Goal: Communication & Community: Answer question/provide support

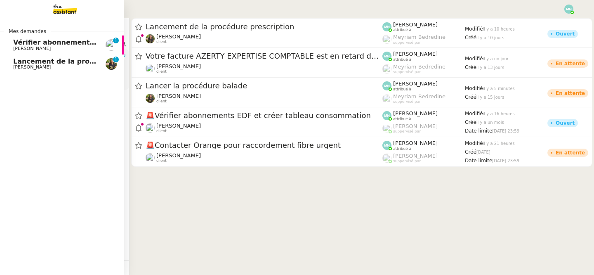
click at [33, 45] on span "Vérifier abonnements EDF et créer tableau consommation" at bounding box center [121, 42] width 216 height 8
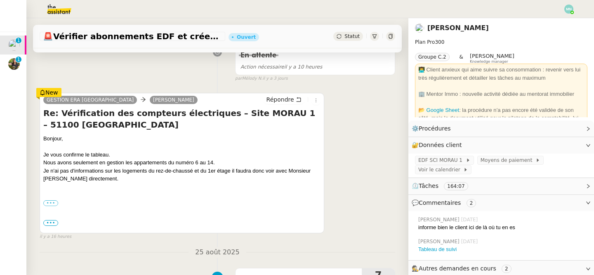
scroll to position [134, 0]
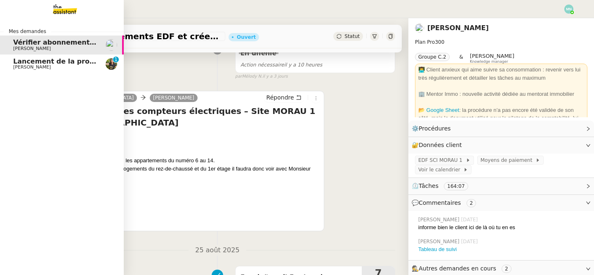
click at [21, 64] on span "Lancement de la procédure prescription" at bounding box center [87, 61] width 149 height 8
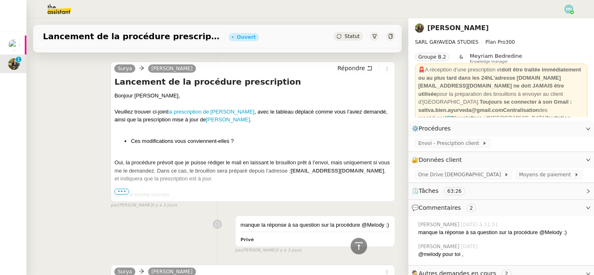
scroll to position [220, 0]
click at [121, 189] on span "•••" at bounding box center [121, 191] width 15 height 6
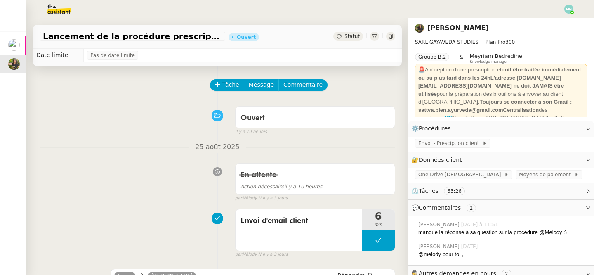
scroll to position [0, 0]
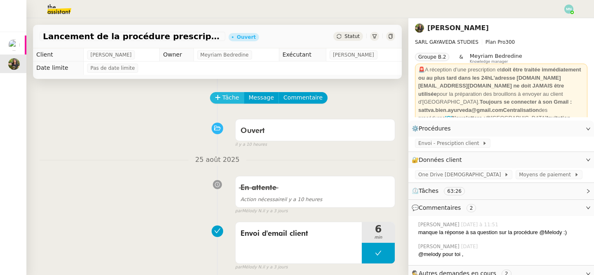
click at [239, 96] on button "Tâche" at bounding box center [227, 98] width 34 height 12
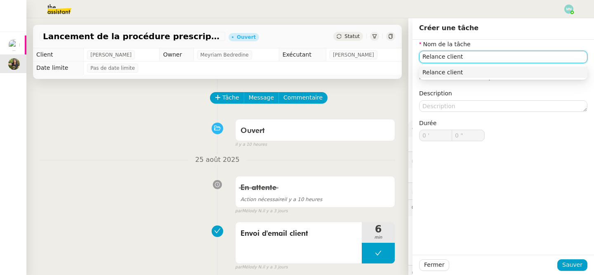
click at [477, 70] on div "Relance client" at bounding box center [503, 71] width 162 height 7
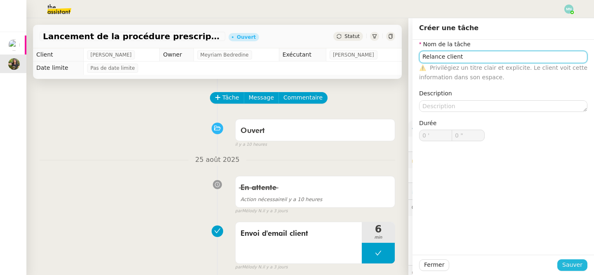
type input "Relance client"
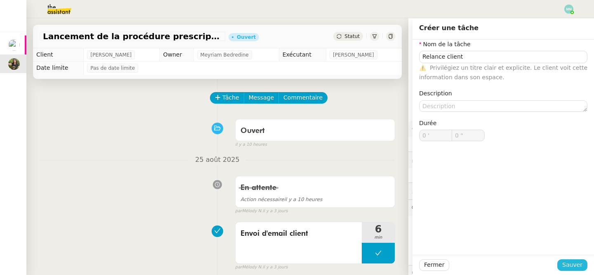
click at [578, 264] on span "Sauver" at bounding box center [572, 264] width 20 height 9
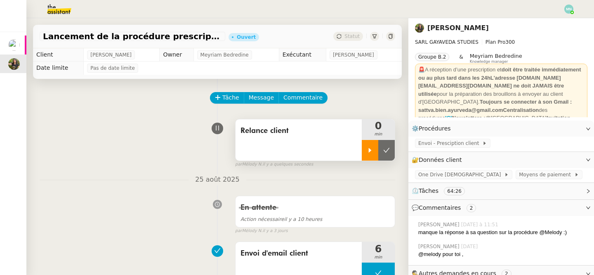
click at [371, 151] on icon at bounding box center [370, 150] width 7 height 7
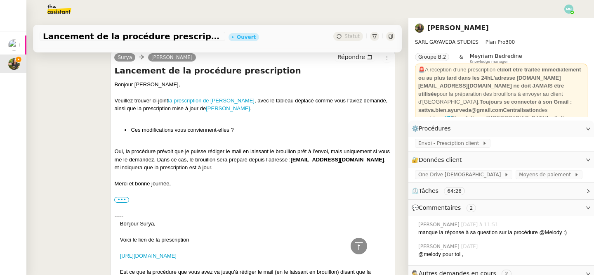
scroll to position [245, 0]
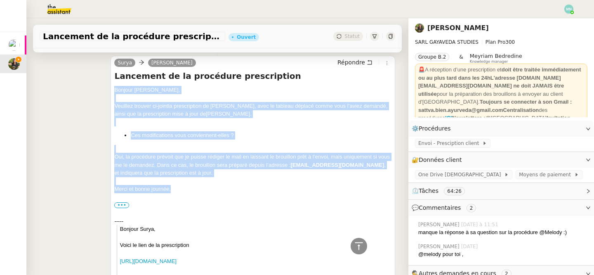
drag, startPoint x: 170, startPoint y: 193, endPoint x: 109, endPoint y: 88, distance: 121.2
click at [109, 88] on div "[PERSON_NAME] Répondre Lancement de la procédure prescription Bonjour [PERSON_N…" at bounding box center [217, 189] width 355 height 282
copy div "Bonjour [PERSON_NAME], [PERSON_NAME] trouver ci-joint la prescription de [PERSO…"
click at [364, 61] on span "Répondre" at bounding box center [351, 62] width 28 height 8
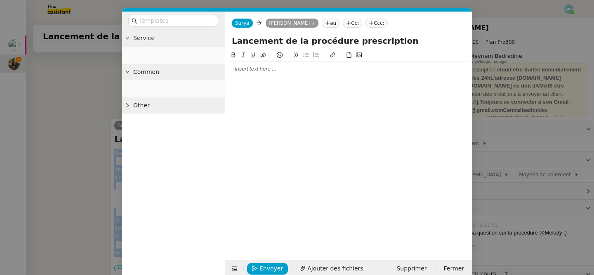
scroll to position [308, 0]
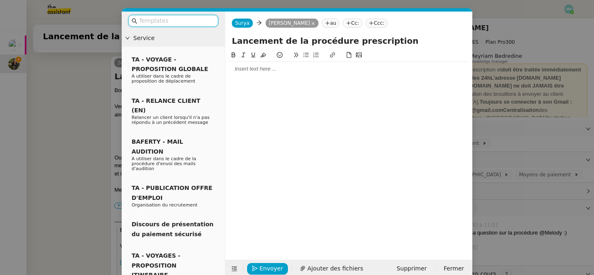
click at [206, 21] on input "text" at bounding box center [176, 20] width 74 height 9
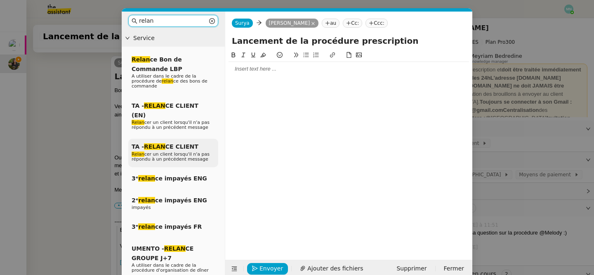
type input "relan"
click at [179, 151] on span "Relan cer un client lorsqu'il n'a pas répondu à un précédent message" at bounding box center [171, 156] width 78 height 10
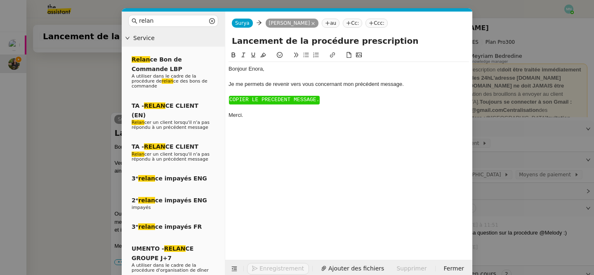
scroll to position [364, 0]
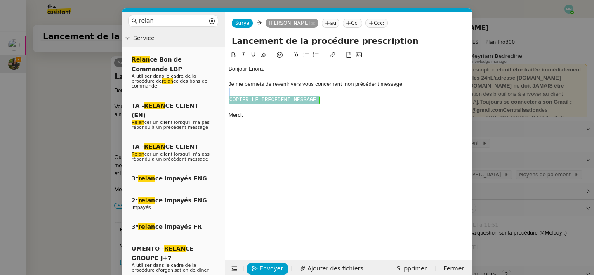
drag, startPoint x: 333, startPoint y: 104, endPoint x: 228, endPoint y: 92, distance: 105.8
click at [228, 92] on nz-spin "Bonjour ﻿[PERSON_NAME]﻿, Je me permets de revenir vers vous concernant mon préc…" at bounding box center [348, 150] width 247 height 200
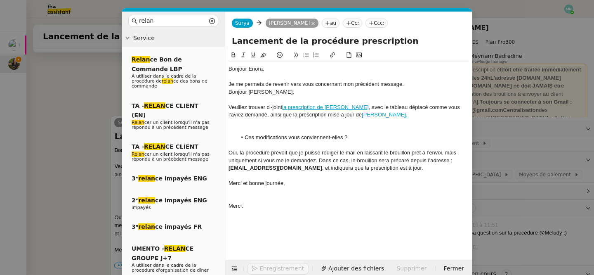
scroll to position [416, 0]
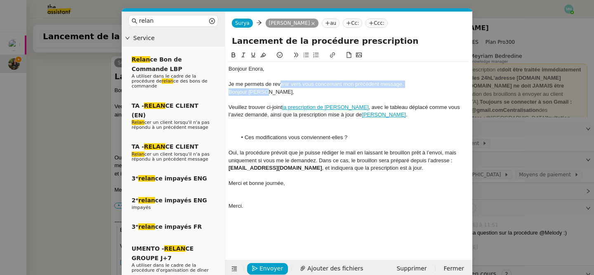
drag, startPoint x: 281, startPoint y: 87, endPoint x: 266, endPoint y: 93, distance: 15.5
click at [266, 93] on div "Bonjour ﻿[PERSON_NAME]﻿, Je me permets de revenir vers vous concernant mon préc…" at bounding box center [348, 137] width 240 height 151
click at [266, 93] on div "Bonjour [PERSON_NAME]," at bounding box center [348, 91] width 240 height 7
drag, startPoint x: 276, startPoint y: 93, endPoint x: 224, endPoint y: 93, distance: 51.9
click at [224, 93] on nz-layout "relan Service Relan ce Bon de Commande LBP A utiliser dans le cadre de la procé…" at bounding box center [297, 145] width 350 height 266
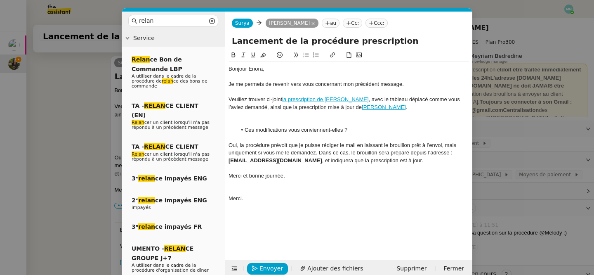
click at [272, 120] on div at bounding box center [348, 122] width 240 height 7
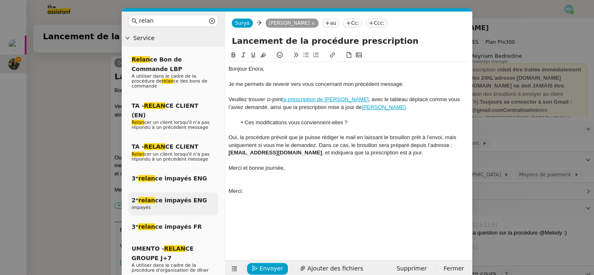
drag, startPoint x: 256, startPoint y: 193, endPoint x: 212, endPoint y: 188, distance: 45.1
click at [212, 188] on nz-layout "relan Service Relan ce Bon de Commande LBP A utiliser dans le cadre de la procé…" at bounding box center [297, 145] width 350 height 266
click at [272, 272] on span "Envoyer" at bounding box center [271, 267] width 24 height 9
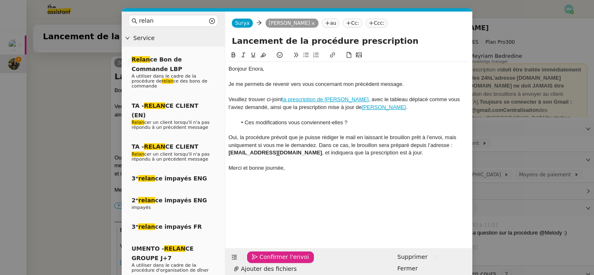
click at [272, 261] on span "Confirmer l'envoi" at bounding box center [283, 256] width 49 height 9
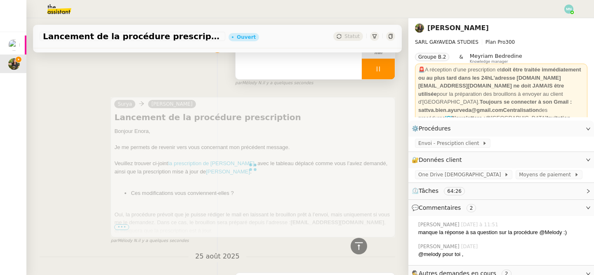
scroll to position [0, 0]
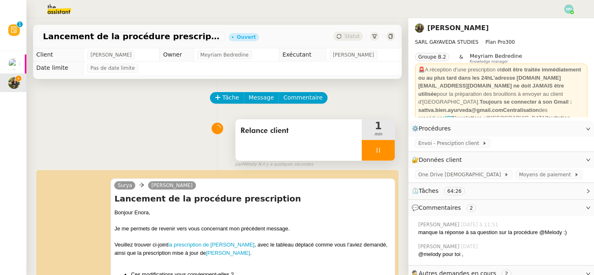
click at [371, 150] on div at bounding box center [378, 150] width 33 height 21
click at [390, 151] on button at bounding box center [386, 150] width 16 height 21
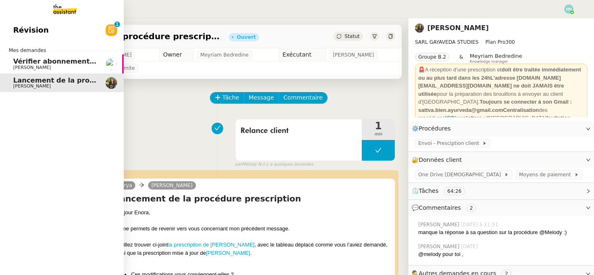
click at [21, 62] on span "Vérifier abonnements EDF et créer tableau consommation" at bounding box center [121, 61] width 216 height 8
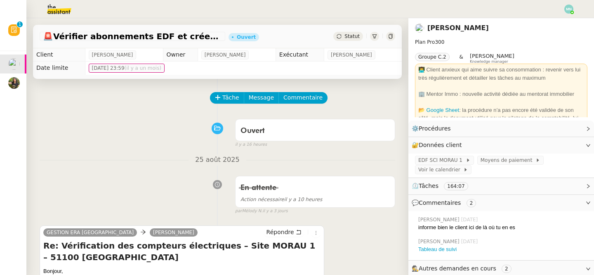
click at [572, 10] on div at bounding box center [568, 9] width 9 height 9
click at [557, 22] on li "Suivi" at bounding box center [546, 24] width 54 height 12
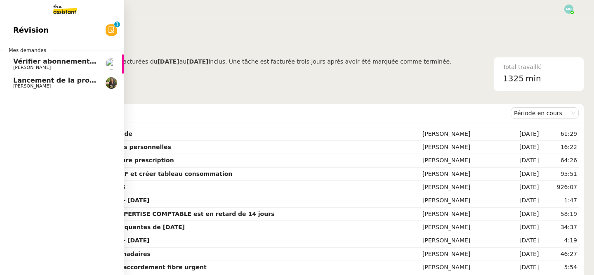
click at [33, 59] on span "Vérifier abonnements EDF et créer tableau consommation" at bounding box center [121, 61] width 216 height 8
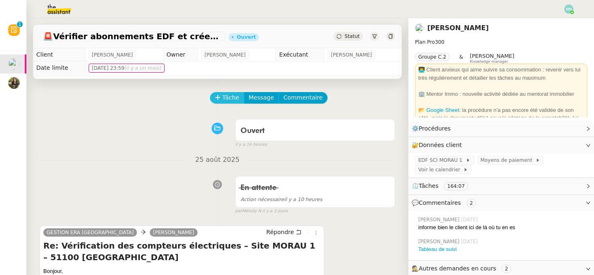
click at [221, 94] on button "Tâche" at bounding box center [227, 98] width 34 height 12
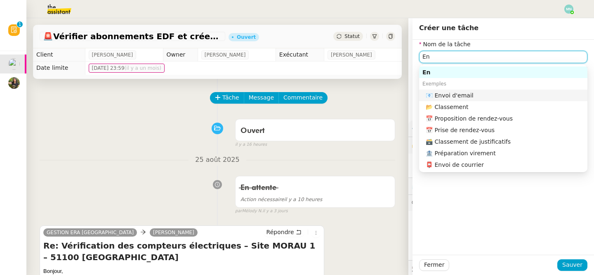
click at [489, 96] on div "📧 Envoi d'email" at bounding box center [504, 95] width 158 height 7
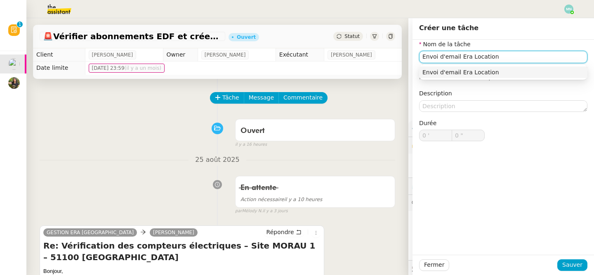
click at [519, 73] on div "Envoi d'email Era Location" at bounding box center [503, 71] width 162 height 7
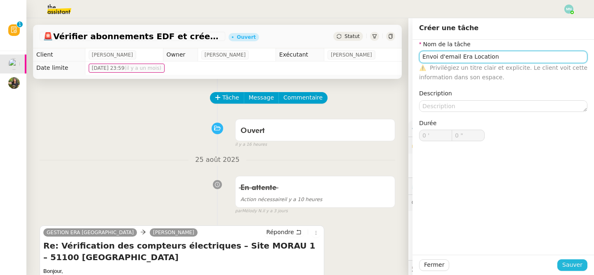
type input "Envoi d'email Era Location"
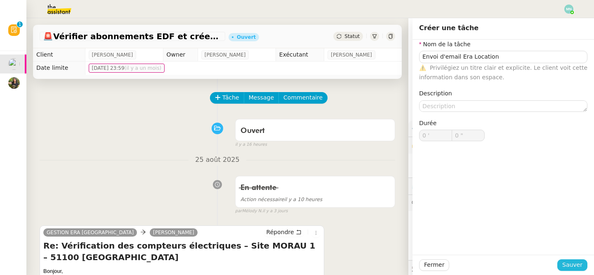
click at [575, 266] on span "Sauver" at bounding box center [572, 264] width 20 height 9
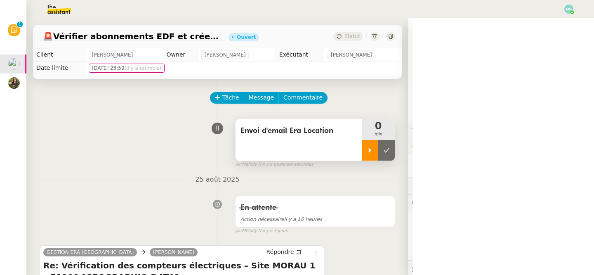
click at [368, 146] on div at bounding box center [370, 150] width 16 height 21
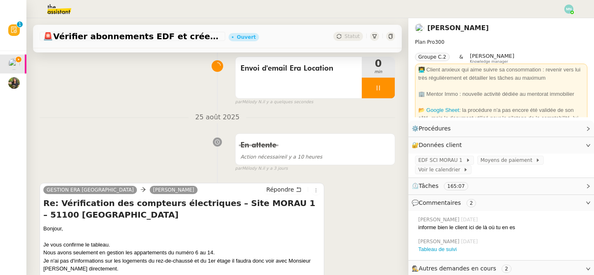
scroll to position [94, 0]
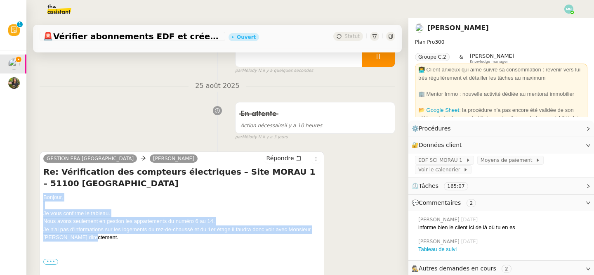
drag, startPoint x: 99, startPoint y: 240, endPoint x: 42, endPoint y: 194, distance: 73.9
click at [42, 194] on div "GESTION ERA REIMS [PERSON_NAME] Re: Vérification des compteurs électriques – Si…" at bounding box center [182, 221] width 284 height 140
copy div "Bonjour, Je vous confirme le tableau. Nous avons seulement en gestion les appar…"
click at [291, 158] on span "Répondre" at bounding box center [280, 158] width 28 height 8
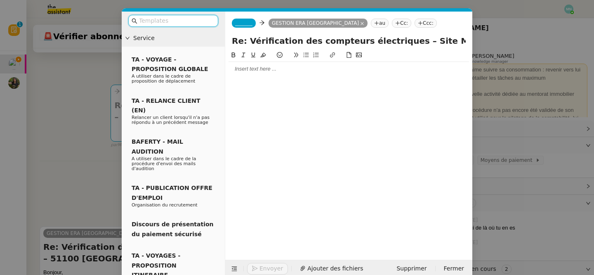
click at [268, 74] on div at bounding box center [348, 69] width 240 height 14
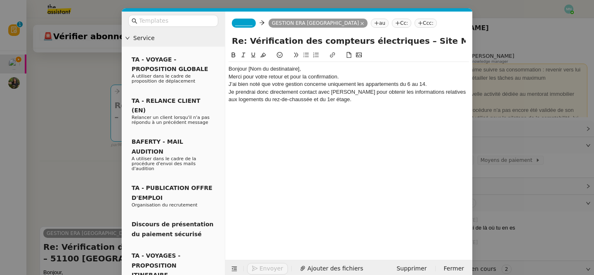
scroll to position [0, 0]
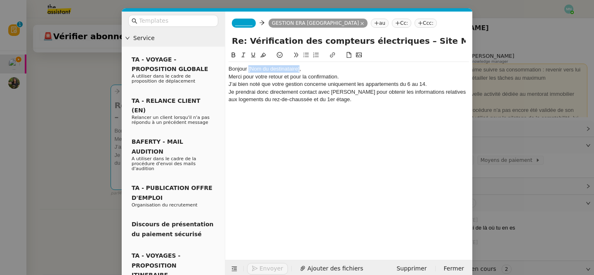
drag, startPoint x: 300, startPoint y: 69, endPoint x: 248, endPoint y: 69, distance: 52.0
click at [248, 69] on div "Bonjour [Nom du destinataire]," at bounding box center [348, 68] width 240 height 7
click at [249, 71] on div "Bonjour," at bounding box center [348, 68] width 240 height 7
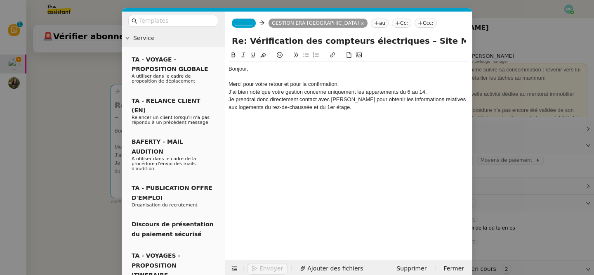
click at [357, 82] on div "Merci pour votre retour et pour la confirmation." at bounding box center [348, 83] width 240 height 7
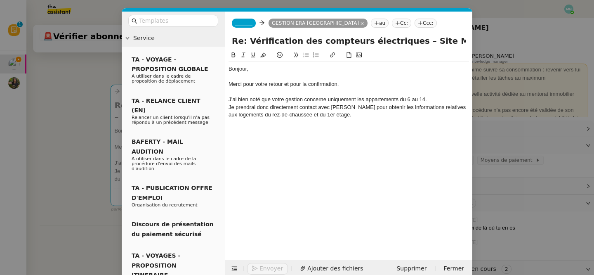
click at [436, 99] on div "J’ai bien noté que votre gestion concerne uniquement les appartements du 6 au 1…" at bounding box center [348, 99] width 240 height 7
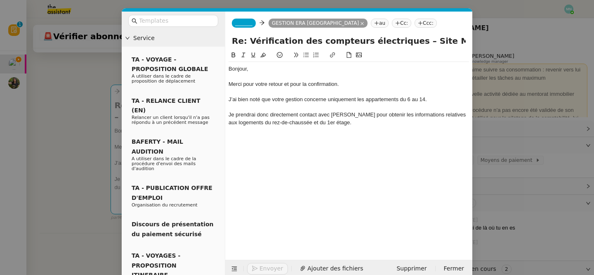
click at [364, 125] on div "Je prendrai donc directement contact avec [PERSON_NAME] pour obtenir les inform…" at bounding box center [348, 118] width 240 height 15
click at [252, 22] on span "_______" at bounding box center [243, 23] width 17 height 6
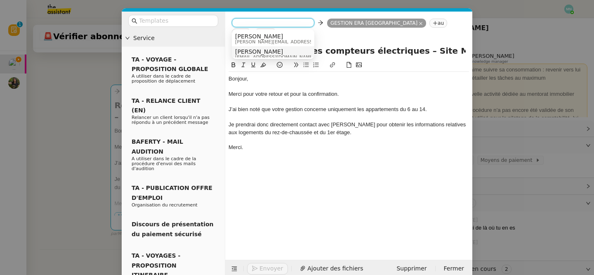
click at [253, 55] on span "[EMAIL_ADDRESS][DOMAIN_NAME]" at bounding box center [274, 57] width 79 height 5
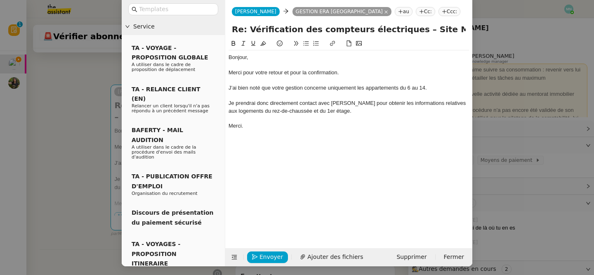
scroll to position [13, 0]
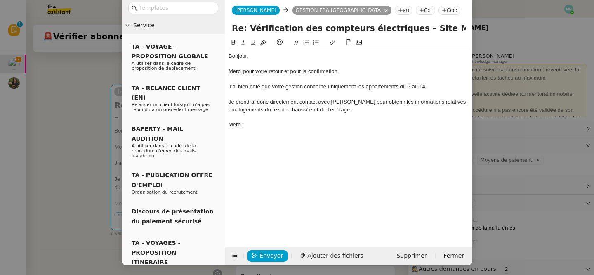
click at [231, 85] on div "J’ai bien noté que votre gestion concerne uniquement les appartements du 6 au 1…" at bounding box center [348, 86] width 240 height 7
click at [39, 114] on nz-modal-container "Service TA - VOYAGE - PROPOSITION GLOBALE A utiliser dans le cadre de propositi…" at bounding box center [297, 137] width 594 height 275
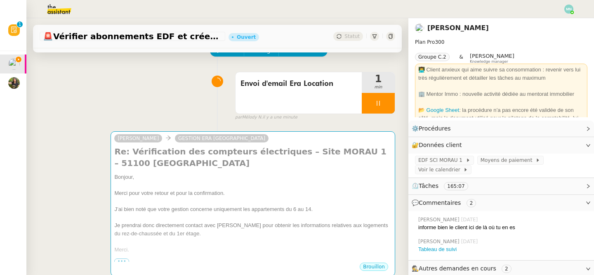
scroll to position [0, 0]
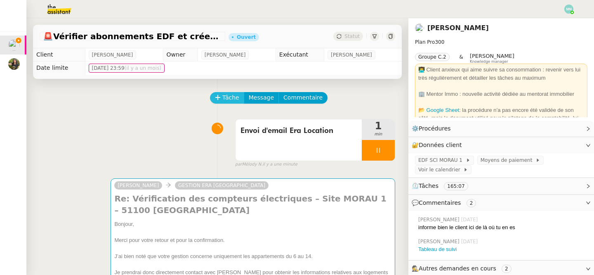
click at [220, 98] on icon at bounding box center [218, 97] width 6 height 6
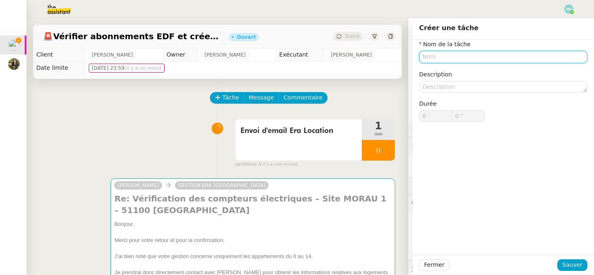
click at [433, 56] on input "text" at bounding box center [503, 57] width 168 height 12
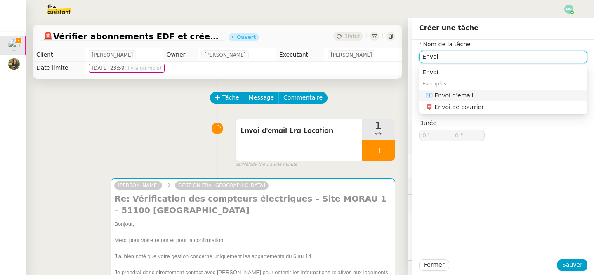
click at [491, 92] on div "📧 Envoi d'email" at bounding box center [504, 95] width 158 height 7
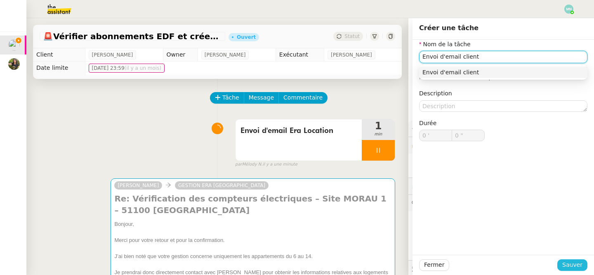
type input "Envoi d'email client"
click at [578, 269] on span "Sauver" at bounding box center [572, 264] width 20 height 9
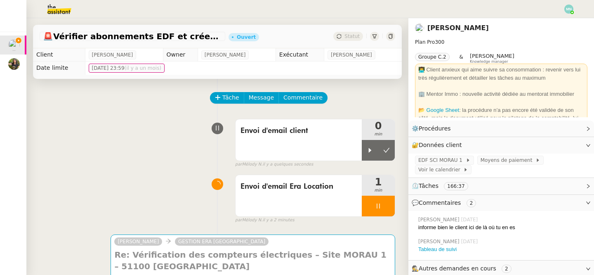
scroll to position [33, 0]
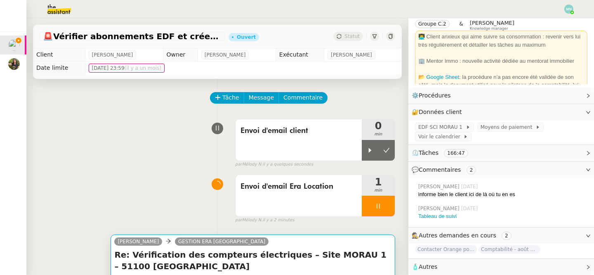
click at [338, 256] on h4 "Re: Vérification des compteurs électriques – Site MORAU 1 – 51100 [GEOGRAPHIC_D…" at bounding box center [252, 260] width 277 height 23
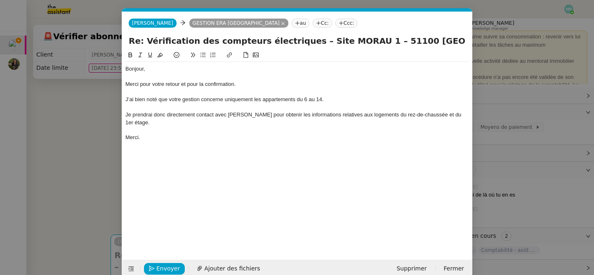
scroll to position [0, 17]
click at [170, 268] on span "Envoyer" at bounding box center [168, 267] width 24 height 9
click at [170, 268] on span "Confirmer l'envoi" at bounding box center [180, 267] width 49 height 9
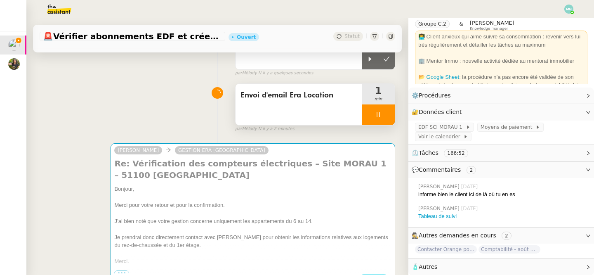
scroll to position [78, 0]
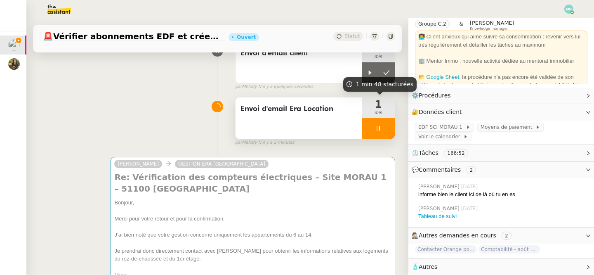
click at [376, 122] on div at bounding box center [378, 128] width 33 height 21
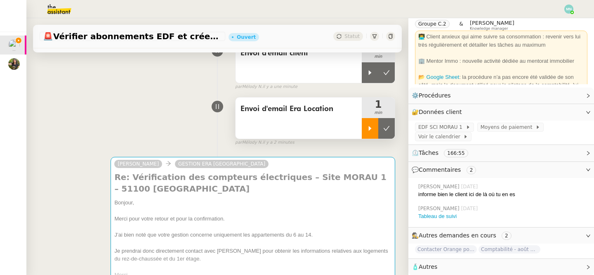
click at [374, 127] on div at bounding box center [370, 128] width 16 height 21
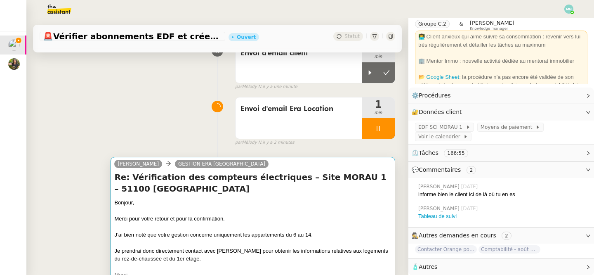
click at [314, 205] on div "Bonjour," at bounding box center [252, 202] width 277 height 8
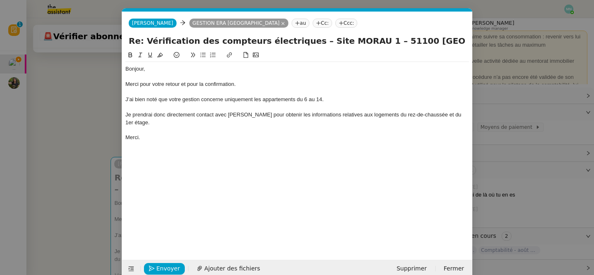
scroll to position [0, 17]
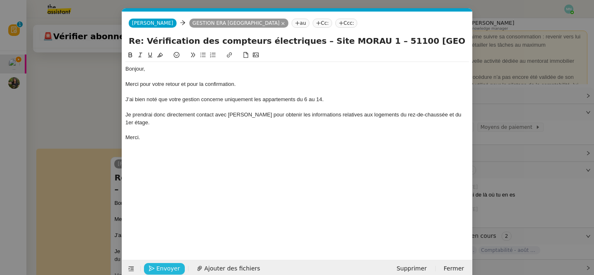
click at [167, 266] on span "Envoyer" at bounding box center [168, 267] width 24 height 9
click at [167, 266] on span "Confirmer l'envoi" at bounding box center [180, 267] width 49 height 9
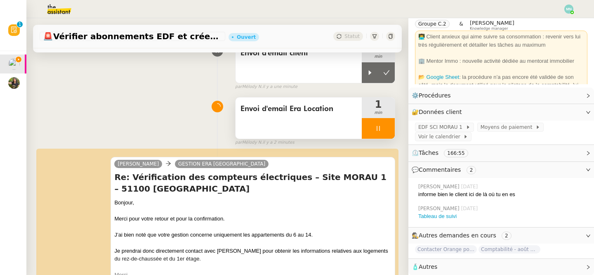
click at [373, 124] on div at bounding box center [378, 128] width 33 height 21
click at [388, 126] on icon at bounding box center [386, 128] width 7 height 7
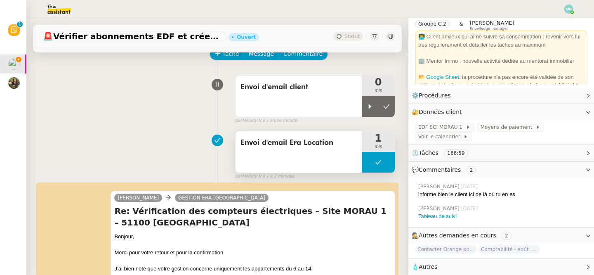
scroll to position [0, 0]
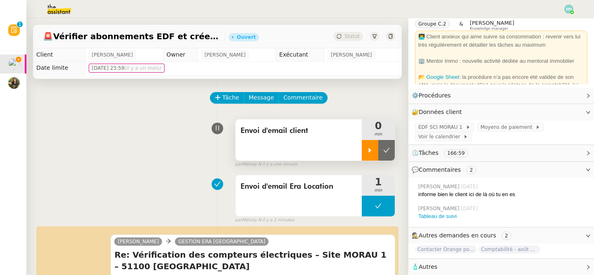
click at [369, 151] on icon at bounding box center [370, 150] width 3 height 5
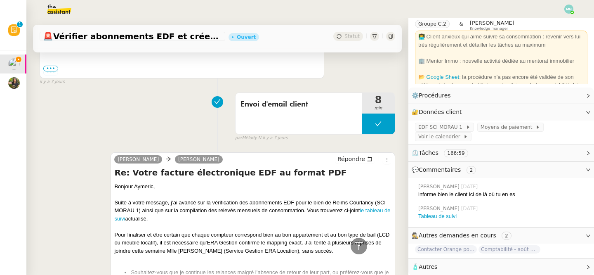
scroll to position [1702, 0]
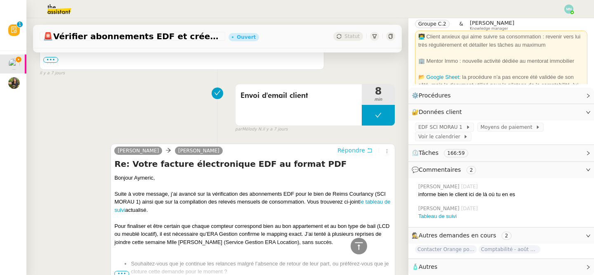
click at [355, 146] on span "Répondre" at bounding box center [351, 150] width 28 height 8
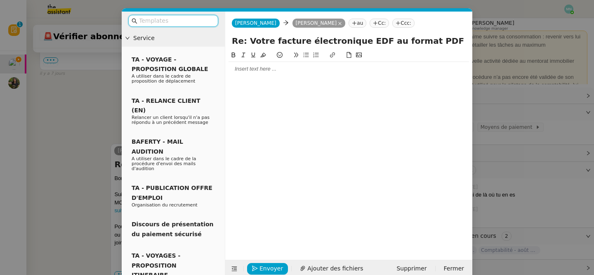
scroll to position [1768, 0]
click at [268, 70] on div at bounding box center [348, 68] width 240 height 7
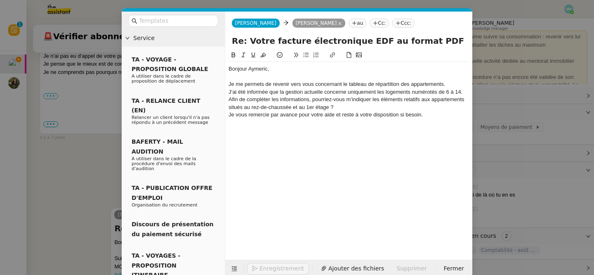
scroll to position [1833, 0]
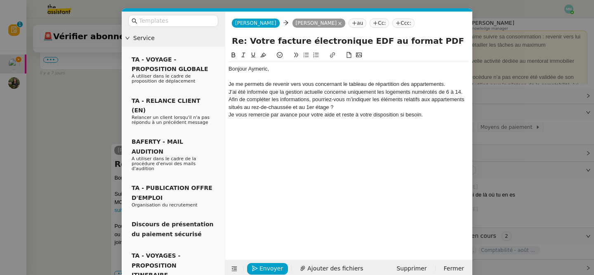
click at [447, 83] on div "Je me permets de revenir vers vous concernant le tableau de répartition des app…" at bounding box center [348, 83] width 240 height 7
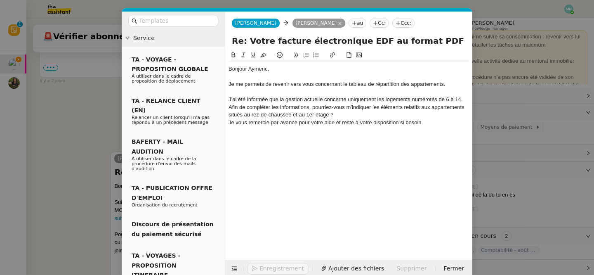
scroll to position [1841, 0]
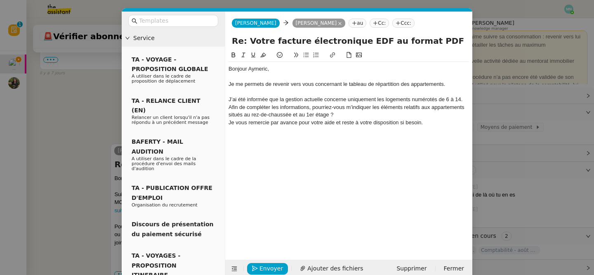
click at [449, 85] on div "Je me permets de revenir vers vous concernant le tableau de répartition des app…" at bounding box center [348, 83] width 240 height 7
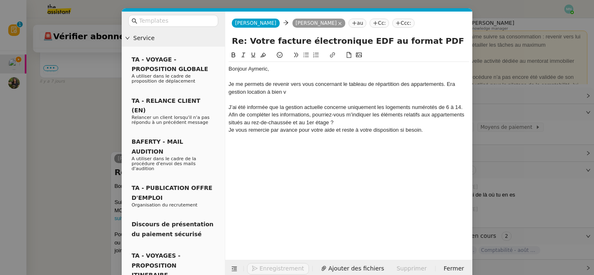
scroll to position [1849, 0]
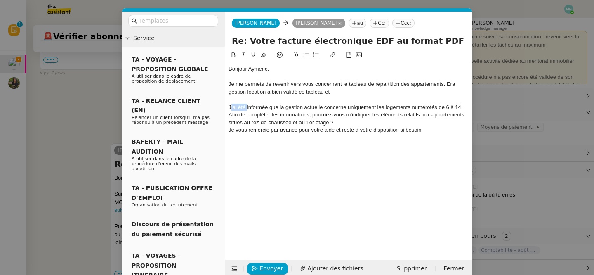
drag, startPoint x: 247, startPoint y: 107, endPoint x: 230, endPoint y: 107, distance: 16.9
click at [230, 107] on div "J’ai été informée que la gestion actuelle concerne uniquement les logements num…" at bounding box center [348, 106] width 240 height 7
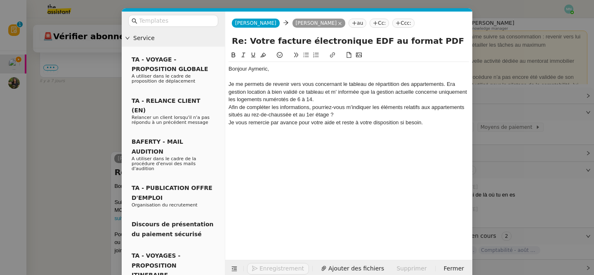
scroll to position [1841, 0]
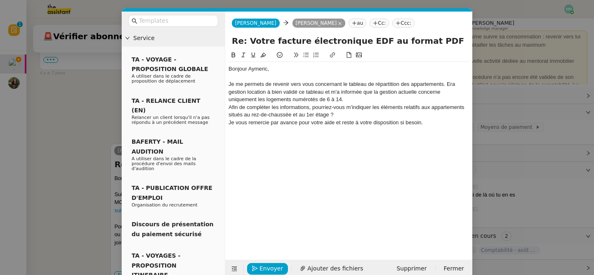
click at [375, 98] on div "Je me permets de revenir vers vous concernant le tableau de répartition des app…" at bounding box center [348, 91] width 240 height 23
click at [289, 92] on div "Je me permets de revenir vers vous concernant le tableau de répartition des app…" at bounding box center [348, 91] width 240 height 23
click at [0, 0] on lt-span "a bien validé" at bounding box center [0, 0] width 0 height 0
click at [348, 99] on div "Je me permets de revenir vers vous concernant le tableau de répartition des app…" at bounding box center [348, 91] width 240 height 23
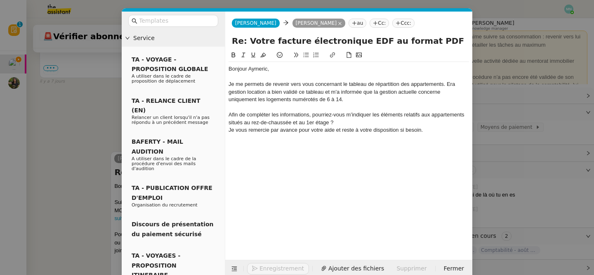
scroll to position [1849, 0]
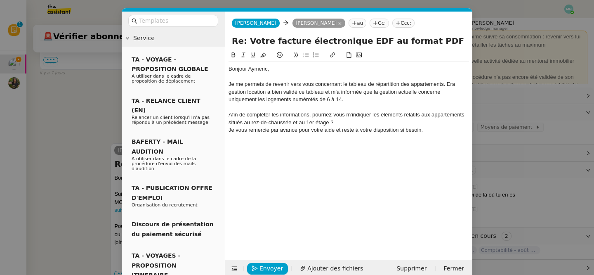
click at [336, 123] on div "Afin de compléter les informations, pourriez-vous m’indiquer les éléments relat…" at bounding box center [348, 118] width 240 height 15
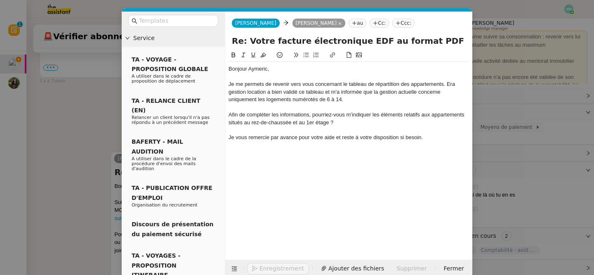
scroll to position [1857, 0]
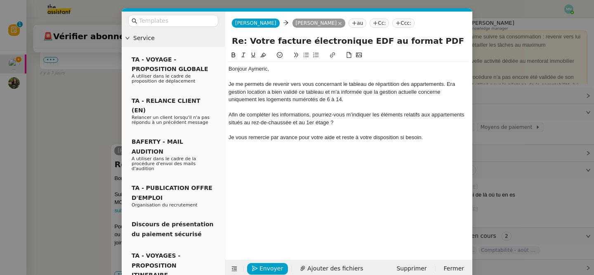
click at [431, 141] on div "Je vous remercie par avance pour votre aide et reste à votre disposition si bes…" at bounding box center [348, 137] width 240 height 7
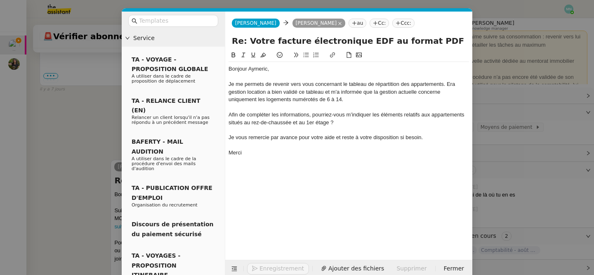
scroll to position [1848, 0]
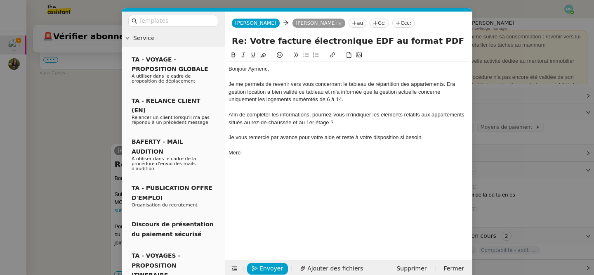
click at [257, 152] on div "Merci" at bounding box center [348, 152] width 240 height 7
drag, startPoint x: 348, startPoint y: 113, endPoint x: 225, endPoint y: 110, distance: 122.9
click at [225, 110] on nz-spin "Bonjour [PERSON_NAME], Je me permets de revenir vers vous concernant le tableau…" at bounding box center [348, 150] width 247 height 200
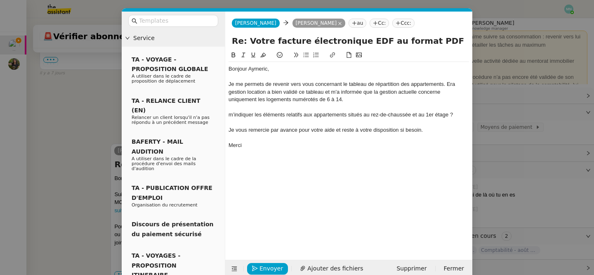
click at [89, 127] on nz-modal-container "Service TA - VOYAGE - PROPOSITION GLOBALE A utiliser dans le cadre de propositi…" at bounding box center [297, 137] width 594 height 275
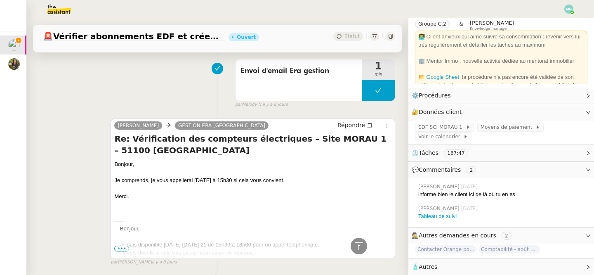
scroll to position [2252, 0]
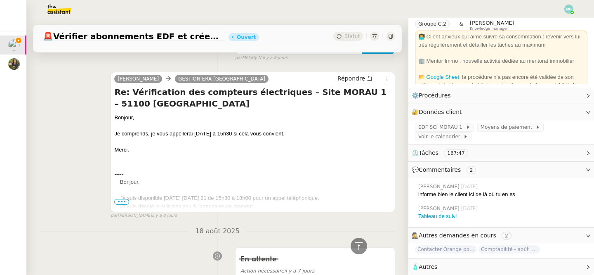
click at [125, 200] on span "•••" at bounding box center [121, 202] width 15 height 6
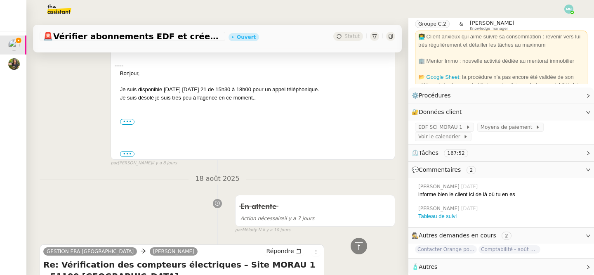
scroll to position [2361, 0]
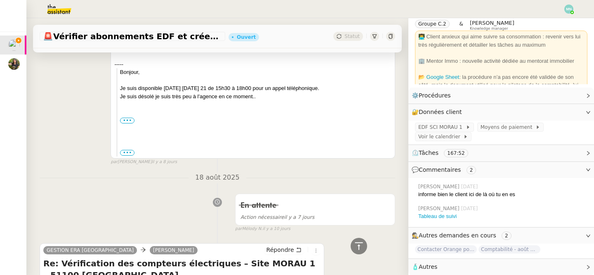
click at [127, 115] on div "Bonjour, Je suis disponible [DATE] [DATE] 21 de 15h30 à 18h00 pour un appel tél…" at bounding box center [255, 100] width 271 height 64
click at [127, 117] on div "••• Cordialement, Mlle [PERSON_NAME] Service Gestion - Location ERA Immobilier …" at bounding box center [255, 120] width 271 height 8
click at [127, 120] on label "•••" at bounding box center [127, 121] width 15 height 6
click at [0, 0] on input "•••" at bounding box center [0, 0] width 0 height 0
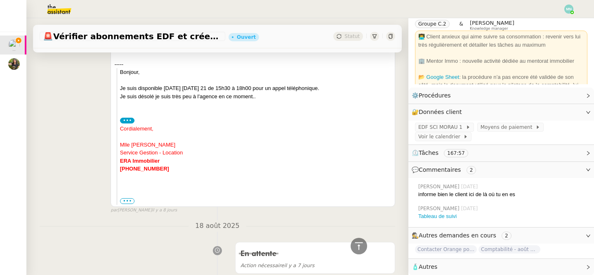
drag, startPoint x: 175, startPoint y: 145, endPoint x: 117, endPoint y: 145, distance: 58.5
click at [117, 145] on blockquote "Bonjour, Je suis disponible [DATE] [DATE] 21 de 15h30 à 18h00 pour un appel tél…" at bounding box center [254, 136] width 275 height 136
drag, startPoint x: 188, startPoint y: 153, endPoint x: 118, endPoint y: 146, distance: 70.0
click at [118, 146] on blockquote "Bonjour, Je suis disponible [DATE] [DATE] 21 de 15h30 à 18h00 pour un appel tél…" at bounding box center [254, 136] width 275 height 136
copy div "Mlle [PERSON_NAME] Service Gestion - Location"
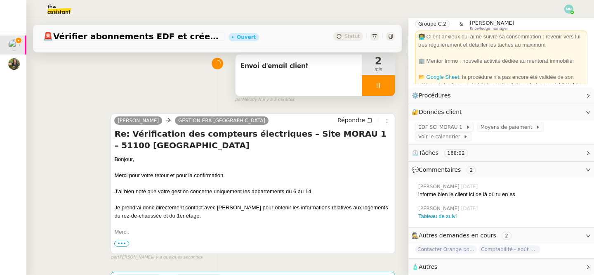
scroll to position [0, 0]
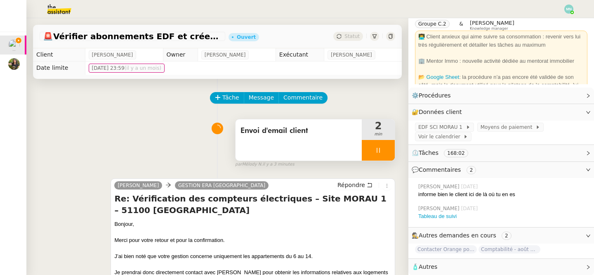
click at [247, 239] on div "Merci pour votre retour et pour la confirmation." at bounding box center [252, 240] width 277 height 8
click at [262, 240] on div "Merci pour votre retour et pour la confirmation." at bounding box center [252, 240] width 277 height 8
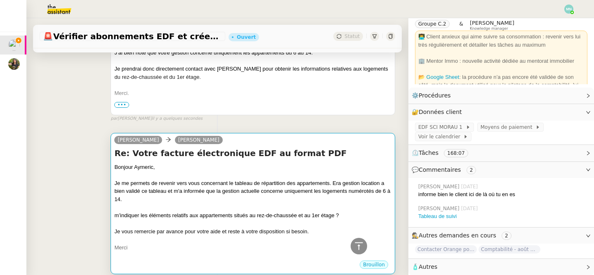
click at [290, 208] on div at bounding box center [252, 207] width 277 height 8
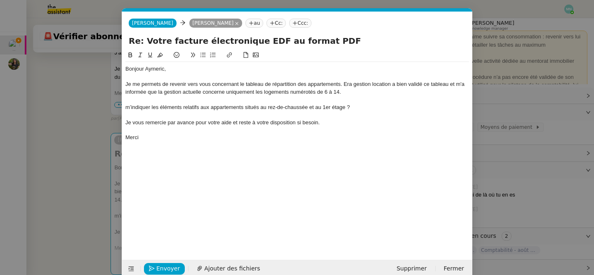
scroll to position [0, 17]
click at [125, 107] on div "m’indiquer les éléments relatifs aux appartements situés au rez-de-chaussée et …" at bounding box center [296, 106] width 343 height 7
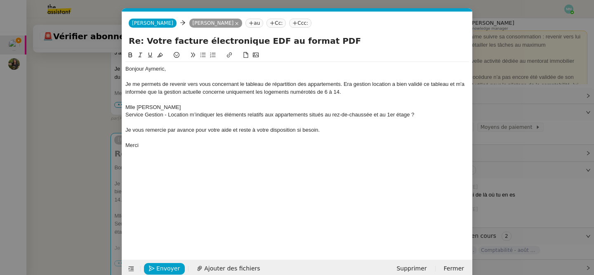
click at [193, 105] on div "Mlle [PERSON_NAME]" at bounding box center [296, 106] width 343 height 7
click at [126, 114] on div "Service Gestion - Location m’indiquer les éléments relatifs aux appartements si…" at bounding box center [296, 114] width 343 height 7
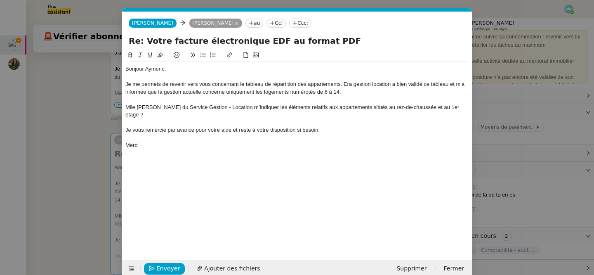
click at [232, 106] on div "Mlle [PERSON_NAME] du Service Gestion - Location m’indiquer les éléments relati…" at bounding box center [296, 110] width 343 height 15
click at [258, 106] on div "Mlle [PERSON_NAME] du Service Gestion -Location m’indiquer les éléments relatif…" at bounding box center [296, 110] width 343 height 15
click at [242, 115] on div "Mlle [PERSON_NAME] du Service Gestion -Location m’a indiquer que vous etes le s…" at bounding box center [296, 110] width 343 height 15
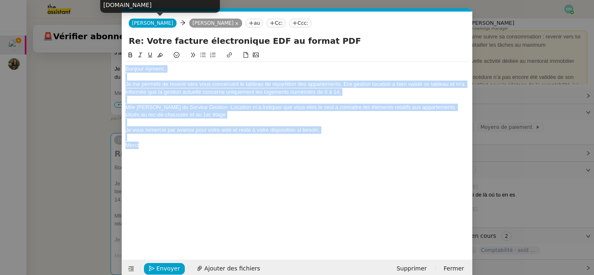
drag, startPoint x: 162, startPoint y: 150, endPoint x: 132, endPoint y: 21, distance: 132.7
click at [132, 21] on form "[PERSON_NAME] au Cc: Ccc: Re: Votre facture électronique EDF au format PDF Bonj…" at bounding box center [297, 145] width 350 height 266
copy div "Bonjour [PERSON_NAME], Je me permets de revenir vers vous concernant le tableau…"
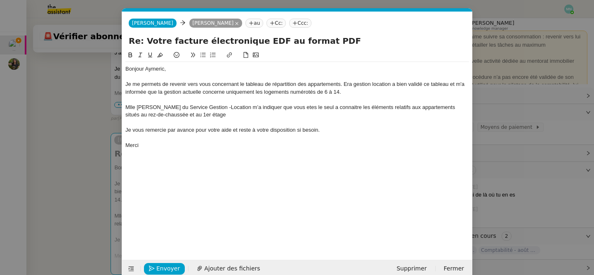
click at [277, 117] on div "Mlle [PERSON_NAME] du Service Gestion -Location m’a indiquer que vous etes le s…" at bounding box center [296, 110] width 343 height 15
drag, startPoint x: 232, startPoint y: 118, endPoint x: 110, endPoint y: 66, distance: 132.1
click at [110, 66] on nz-modal-container "Service TA - VOYAGE - PROPOSITION GLOBALE A utiliser dans le cadre de propositi…" at bounding box center [297, 137] width 594 height 275
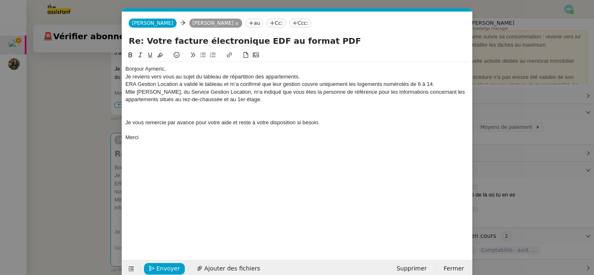
click at [168, 70] on div "Bonjour Aymeric," at bounding box center [296, 68] width 343 height 7
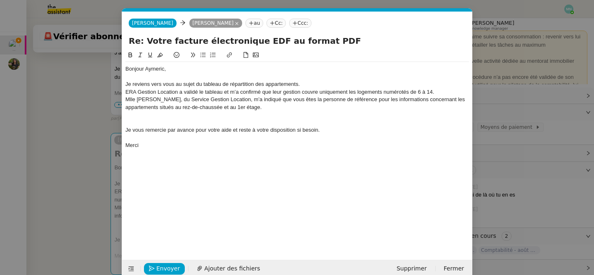
click at [309, 82] on div "Je reviens vers vous au sujet du tableau de répartition des appartements." at bounding box center [296, 83] width 343 height 7
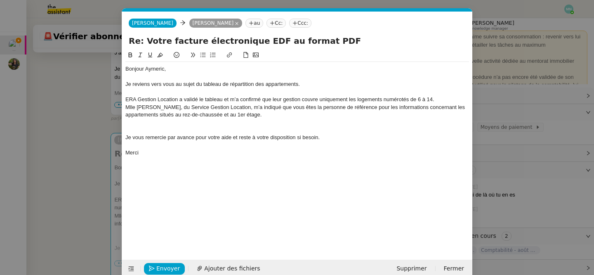
click at [447, 99] on div "ERA Gestion Location a validé le tableau et m’a confirmé que leur gestion couvr…" at bounding box center [296, 99] width 343 height 7
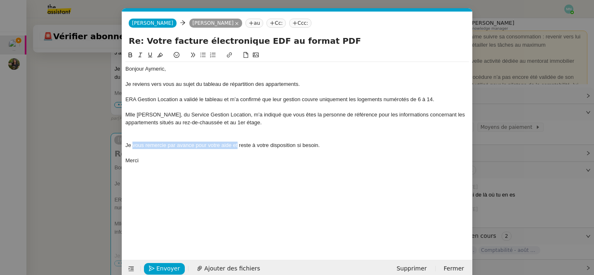
drag, startPoint x: 237, startPoint y: 146, endPoint x: 133, endPoint y: 145, distance: 103.9
click at [133, 145] on div "Je vous remercie par avance pour votre aide et reste à votre disposition si bes…" at bounding box center [296, 144] width 343 height 7
click at [137, 136] on div at bounding box center [296, 137] width 343 height 7
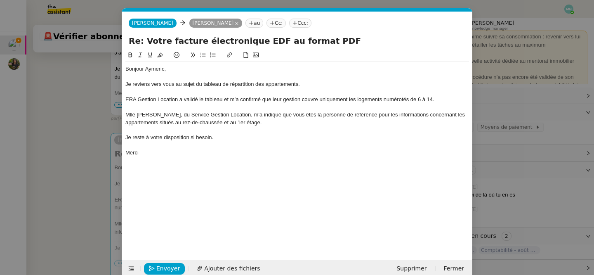
click at [80, 142] on nz-modal-container "Service TA - VOYAGE - PROPOSITION GLOBALE A utiliser dans le cadre de propositi…" at bounding box center [297, 137] width 594 height 275
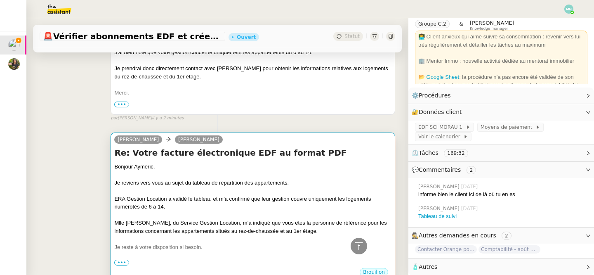
scroll to position [203, 0]
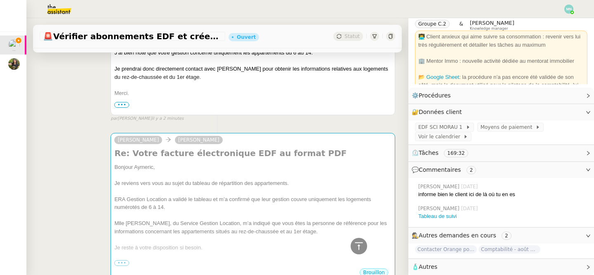
click at [437, 220] on div "[PERSON_NAME] [DATE] Tableau de suivi" at bounding box center [501, 212] width 172 height 22
click at [434, 216] on link "Tableau de suivi" at bounding box center [437, 216] width 38 height 6
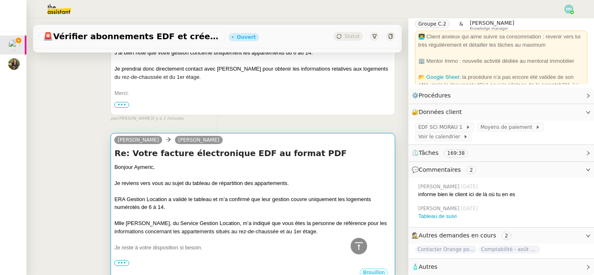
click at [270, 203] on div "ERA Gestion Location a validé le tableau et m’a confirmé que leur gestion couvr…" at bounding box center [252, 203] width 277 height 16
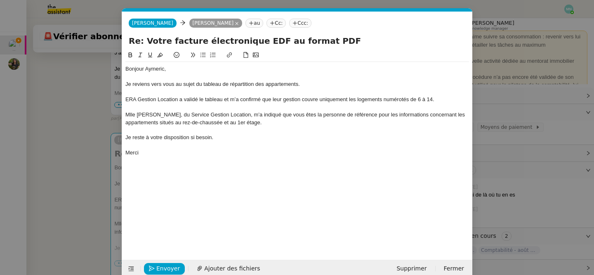
scroll to position [0, 17]
drag, startPoint x: 301, startPoint y: 84, endPoint x: 195, endPoint y: 86, distance: 105.6
click at [195, 86] on div "Je reviens vers vous au sujet du tableau de répartition des appartements." at bounding box center [296, 83] width 343 height 7
click at [229, 54] on icon at bounding box center [229, 55] width 6 height 6
type input "du tableau de répartition des appartements."
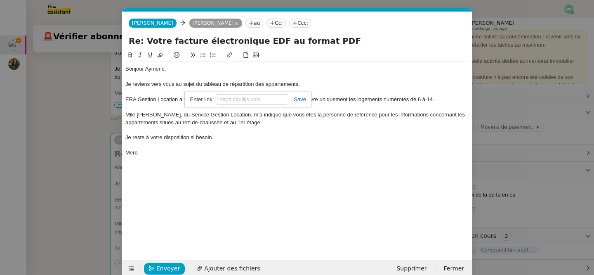
paste input "[URL][DOMAIN_NAME]"
type input "[URL][DOMAIN_NAME]"
click at [300, 98] on link at bounding box center [296, 99] width 19 height 6
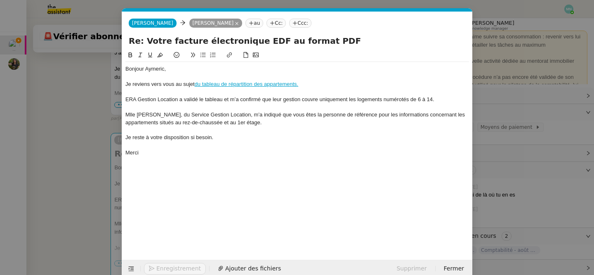
click at [290, 157] on div "Bonjour Aymeric, Je reviens vers vous au sujet du tableau de répartition des ap…" at bounding box center [296, 111] width 343 height 98
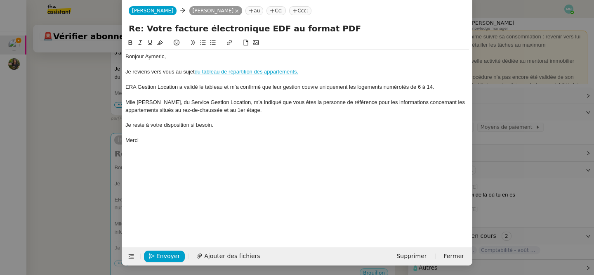
scroll to position [13, 0]
click at [166, 258] on span "Envoyer" at bounding box center [168, 255] width 24 height 9
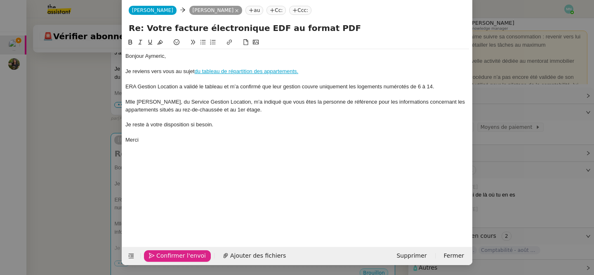
click at [166, 257] on span "Confirmer l'envoi" at bounding box center [180, 255] width 49 height 9
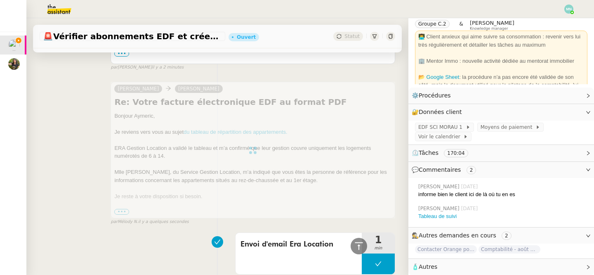
scroll to position [240, 0]
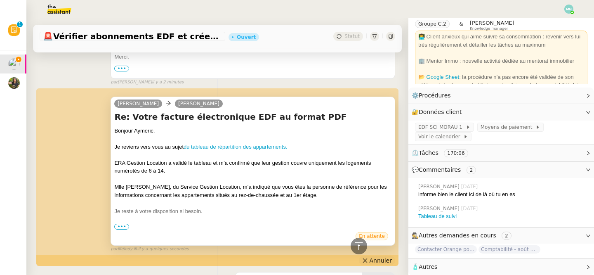
click at [382, 261] on span "Annuler" at bounding box center [380, 260] width 22 height 8
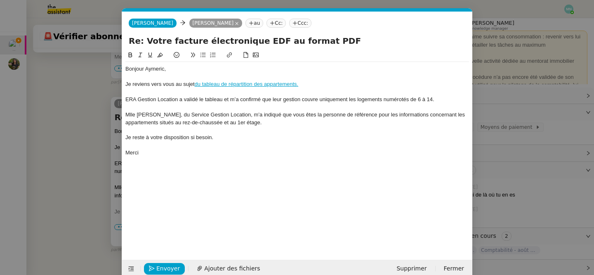
scroll to position [0, 17]
click at [270, 124] on div "Mlle [PERSON_NAME], du Service Gestion Location, m’a indiqué que vous êtes la p…" at bounding box center [296, 118] width 343 height 15
click at [178, 139] on div "Ce tableau vous convient -il ?" at bounding box center [296, 137] width 343 height 7
click at [0, 0] on lt-em "convient-il" at bounding box center [0, 0] width 0 height 0
drag, startPoint x: 202, startPoint y: 137, endPoint x: 119, endPoint y: 139, distance: 83.7
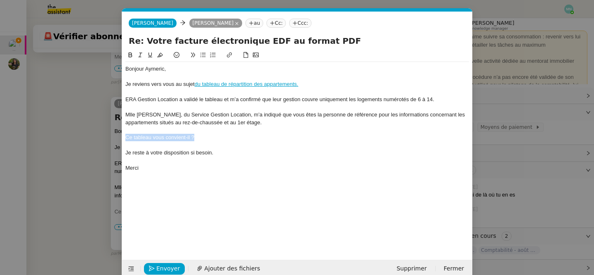
click at [119, 139] on nz-modal-container "Service TA - VOYAGE - PROPOSITION GLOBALE A utiliser dans le cadre de propositi…" at bounding box center [297, 137] width 594 height 275
click at [200, 56] on icon at bounding box center [203, 55] width 6 height 6
click at [221, 184] on div "Bonjour Aymeric, Je reviens vers vous au sujet du tableau de répartition des ap…" at bounding box center [296, 148] width 343 height 196
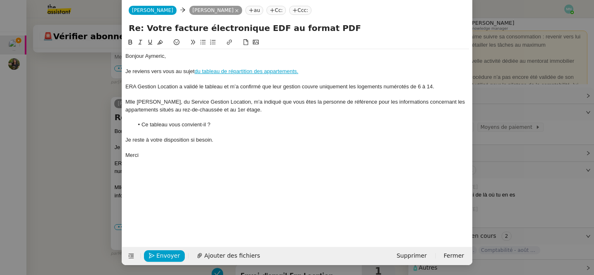
scroll to position [0, 0]
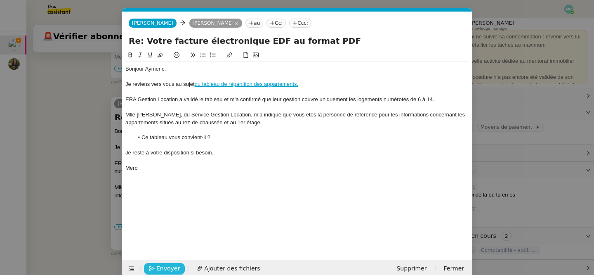
click at [167, 269] on span "Envoyer" at bounding box center [168, 267] width 24 height 9
click at [167, 269] on span "Confirmer l'envoi" at bounding box center [180, 267] width 49 height 9
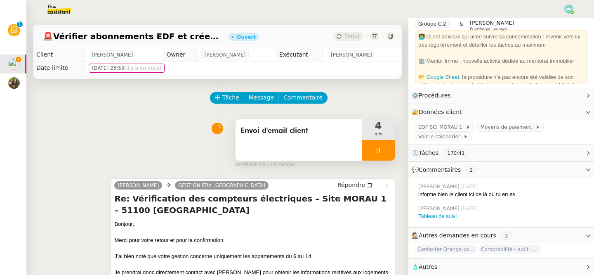
click at [374, 144] on div at bounding box center [378, 150] width 33 height 21
click at [386, 145] on button at bounding box center [386, 150] width 16 height 21
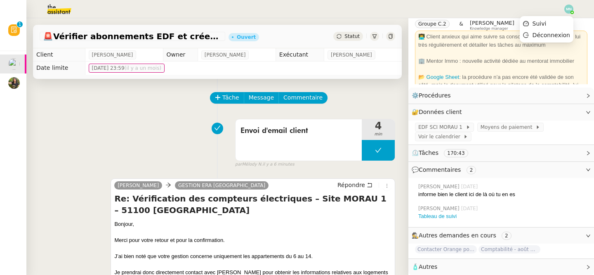
click at [568, 8] on img at bounding box center [568, 9] width 9 height 9
click at [558, 22] on li "Suivi" at bounding box center [546, 24] width 54 height 12
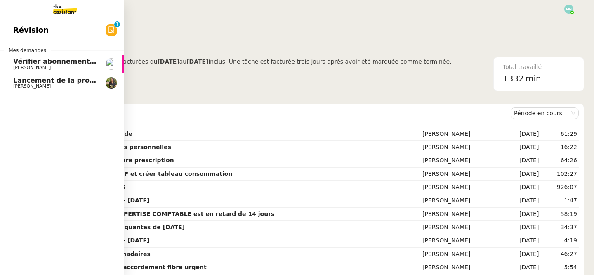
click at [28, 59] on span "Vérifier abonnements EDF et créer tableau consommation" at bounding box center [121, 61] width 216 height 8
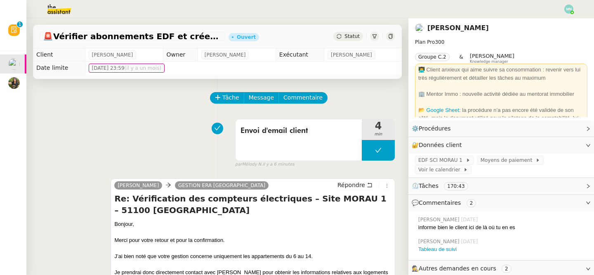
click at [343, 37] on div "Statut" at bounding box center [348, 36] width 30 height 9
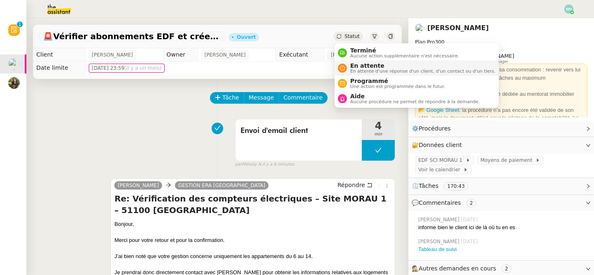
click at [359, 65] on span "En attente" at bounding box center [422, 65] width 145 height 7
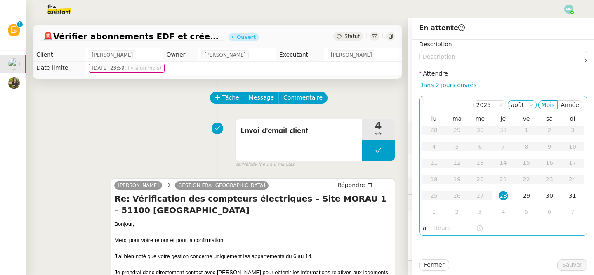
click at [526, 103] on nz-select-item "août" at bounding box center [522, 105] width 22 height 8
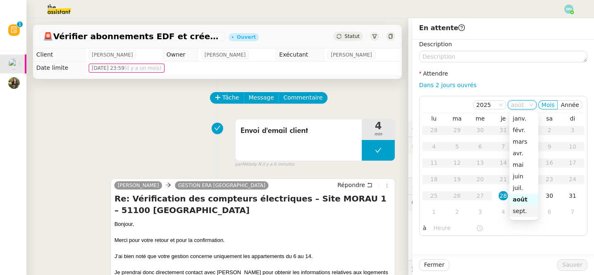
click at [523, 214] on div "sept." at bounding box center [523, 210] width 22 height 7
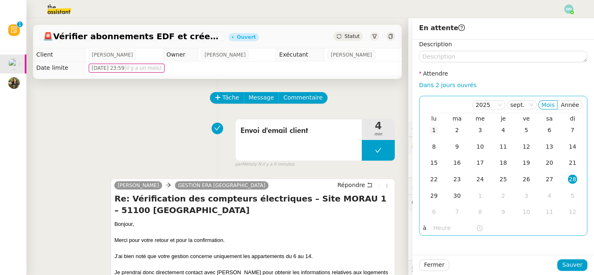
click at [435, 130] on div "1" at bounding box center [433, 129] width 9 height 9
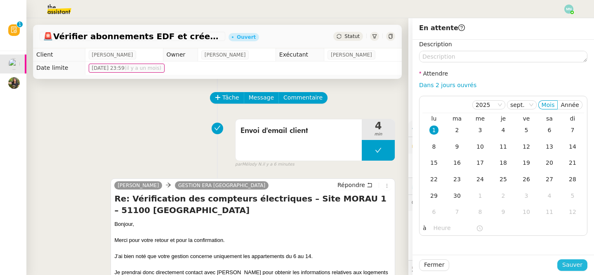
click at [574, 264] on span "Sauver" at bounding box center [572, 264] width 20 height 9
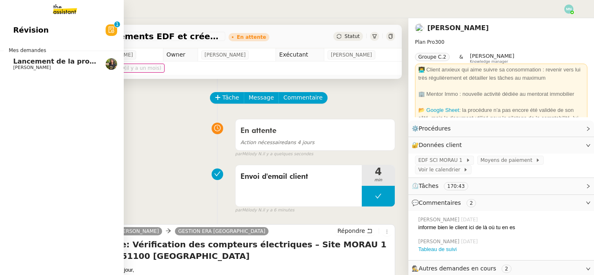
click at [30, 66] on span "[PERSON_NAME]" at bounding box center [32, 67] width 38 height 5
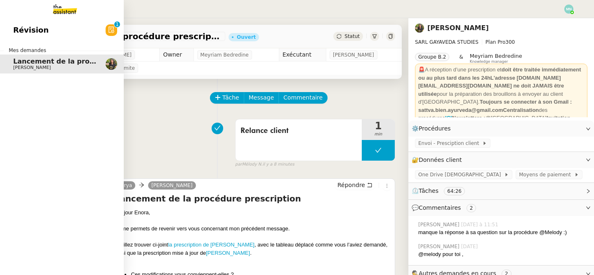
click at [19, 27] on span "Révision" at bounding box center [30, 30] width 35 height 12
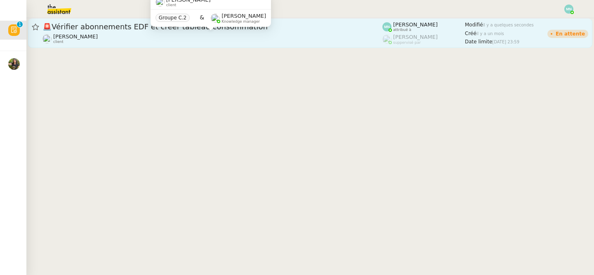
click at [302, 40] on div "[PERSON_NAME] client" at bounding box center [212, 38] width 340 height 11
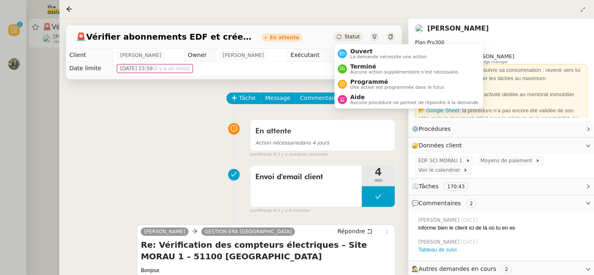
click at [348, 35] on span "Statut" at bounding box center [351, 37] width 15 height 6
click at [361, 53] on span "Ouvert" at bounding box center [388, 51] width 77 height 7
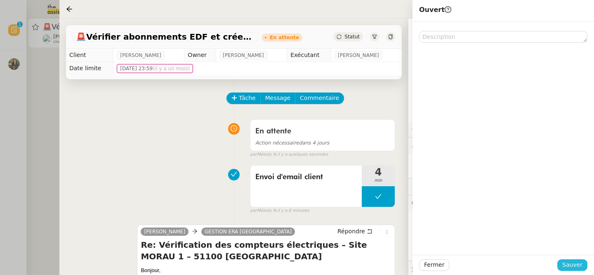
click at [575, 266] on span "Sauver" at bounding box center [572, 264] width 20 height 9
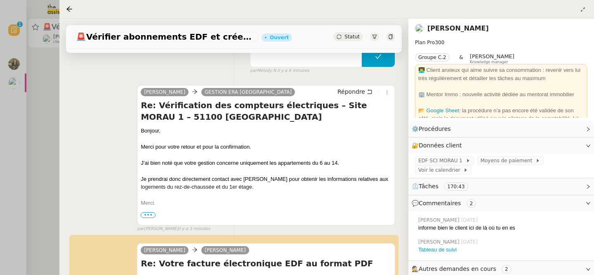
scroll to position [118, 0]
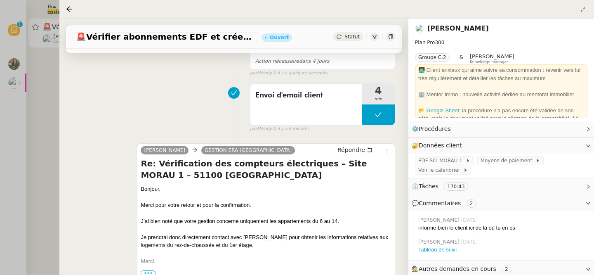
click at [12, 92] on div at bounding box center [297, 137] width 594 height 275
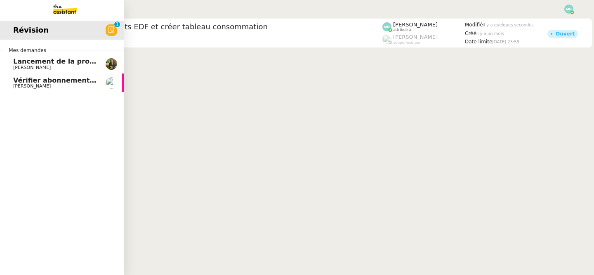
click at [25, 68] on span "[PERSON_NAME]" at bounding box center [32, 67] width 38 height 5
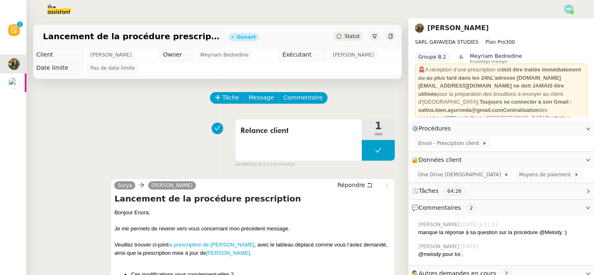
click at [341, 35] on icon at bounding box center [338, 36] width 5 height 5
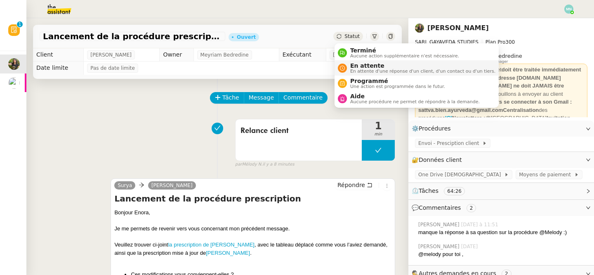
click at [364, 71] on span "En attente d'une réponse d'un client, d'un contact ou d'un tiers." at bounding box center [422, 71] width 145 height 5
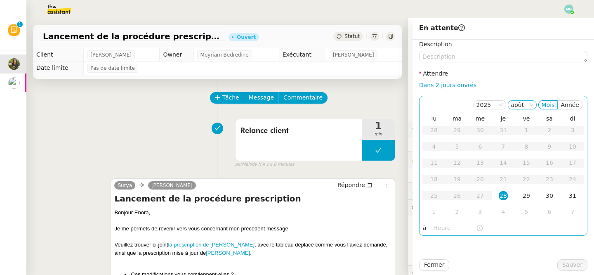
click at [523, 103] on nz-select-item "août" at bounding box center [522, 105] width 22 height 8
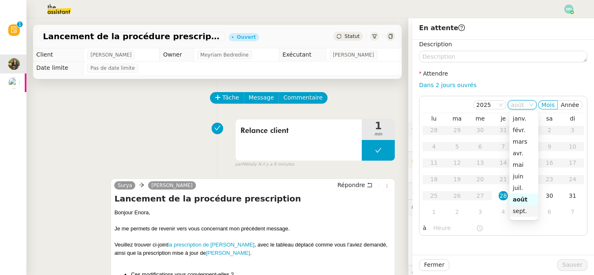
click at [524, 211] on div "sept." at bounding box center [523, 210] width 22 height 7
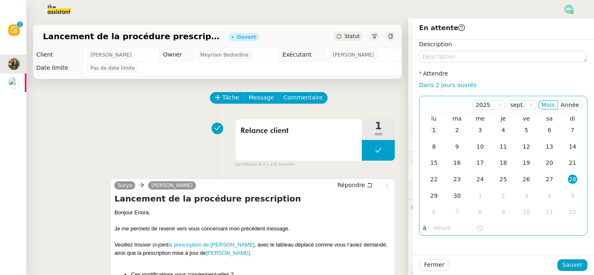
click at [435, 127] on div "1" at bounding box center [433, 129] width 9 height 9
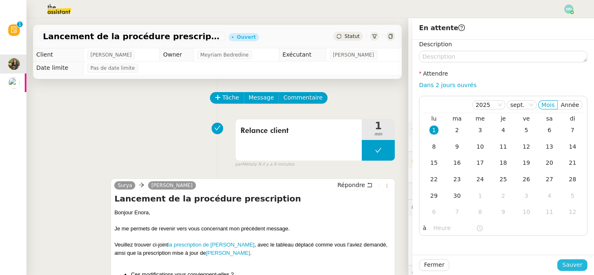
click at [576, 263] on span "Sauver" at bounding box center [572, 264] width 20 height 9
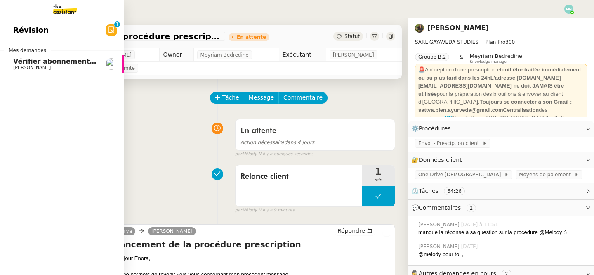
click at [16, 66] on span "[PERSON_NAME]" at bounding box center [32, 67] width 38 height 5
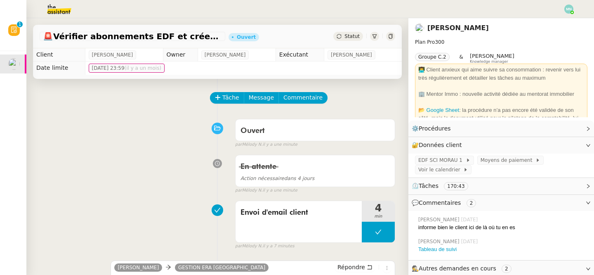
click at [162, 143] on div "Ouvert false par Mélody N. il y a une minute" at bounding box center [217, 131] width 355 height 33
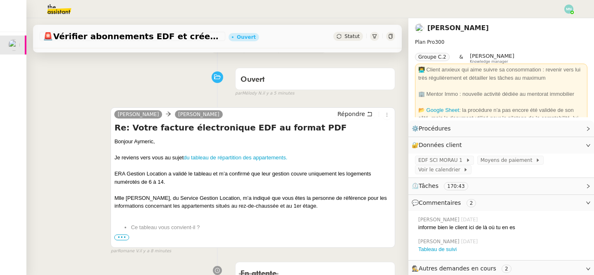
scroll to position [50, 0]
click at [117, 241] on div at bounding box center [252, 241] width 277 height 8
click at [221, 157] on link "du tableau de répartition des appartements." at bounding box center [235, 158] width 104 height 6
click at [353, 34] on span "Statut" at bounding box center [351, 36] width 15 height 6
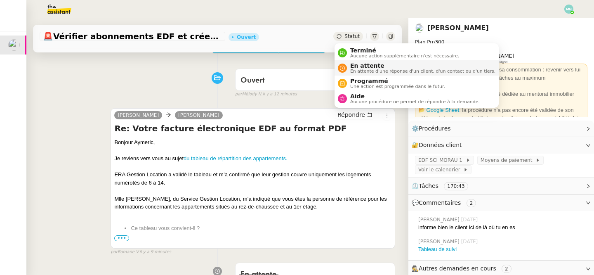
click at [364, 70] on span "En attente d'une réponse d'un client, d'un contact ou d'un tiers." at bounding box center [422, 71] width 145 height 5
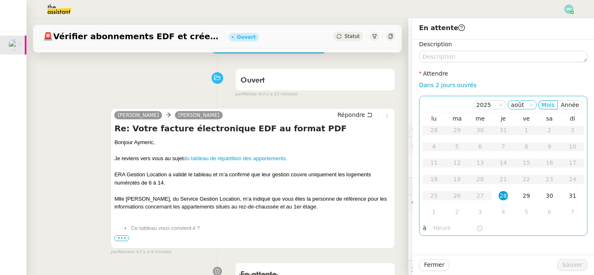
click at [524, 106] on nz-select-item "août" at bounding box center [522, 105] width 22 height 8
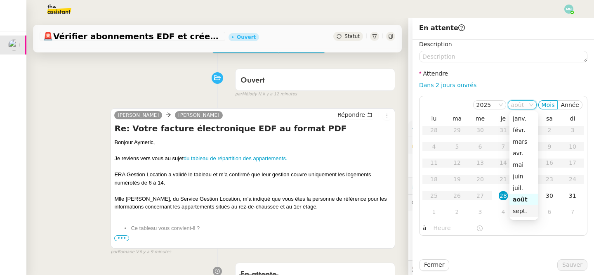
click at [518, 214] on div "sept." at bounding box center [523, 210] width 22 height 7
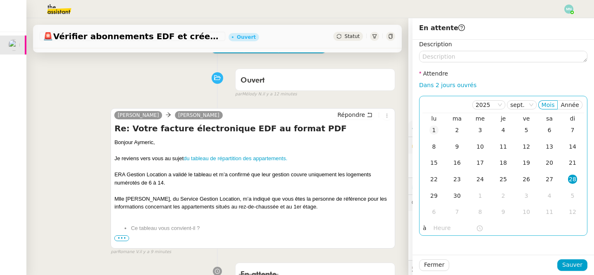
click at [435, 127] on div "1" at bounding box center [433, 129] width 9 height 9
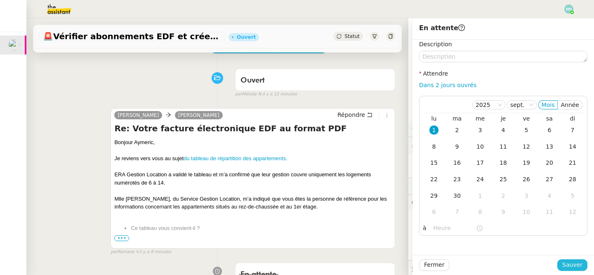
click at [575, 263] on span "Sauver" at bounding box center [572, 264] width 20 height 9
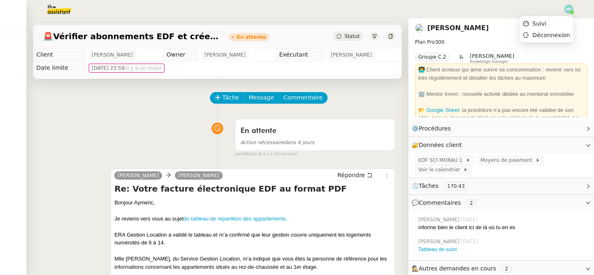
click at [570, 10] on img at bounding box center [568, 9] width 9 height 9
click at [560, 21] on li "Suivi" at bounding box center [546, 24] width 54 height 12
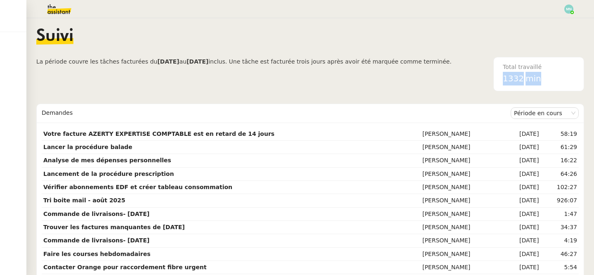
drag, startPoint x: 537, startPoint y: 80, endPoint x: 490, endPoint y: 80, distance: 47.0
click at [489, 80] on div "Total travaillé 1332 min" at bounding box center [517, 74] width 132 height 34
copy div "1332 min"
